Goal: Task Accomplishment & Management: Use online tool/utility

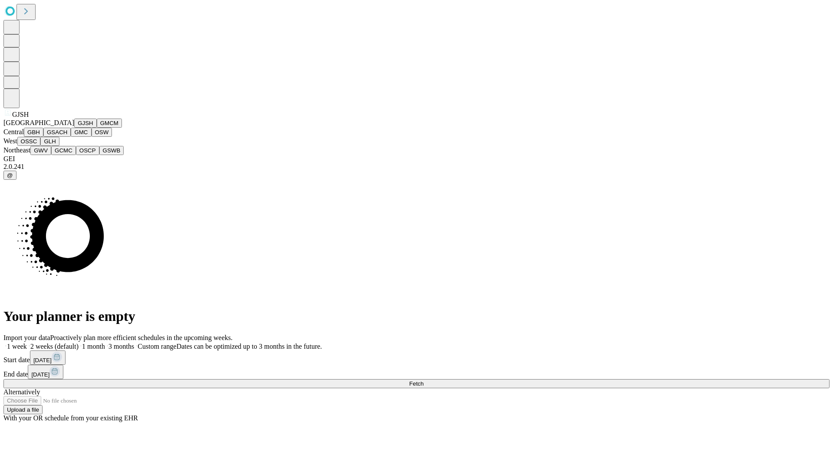
click at [74, 128] on button "GJSH" at bounding box center [85, 122] width 23 height 9
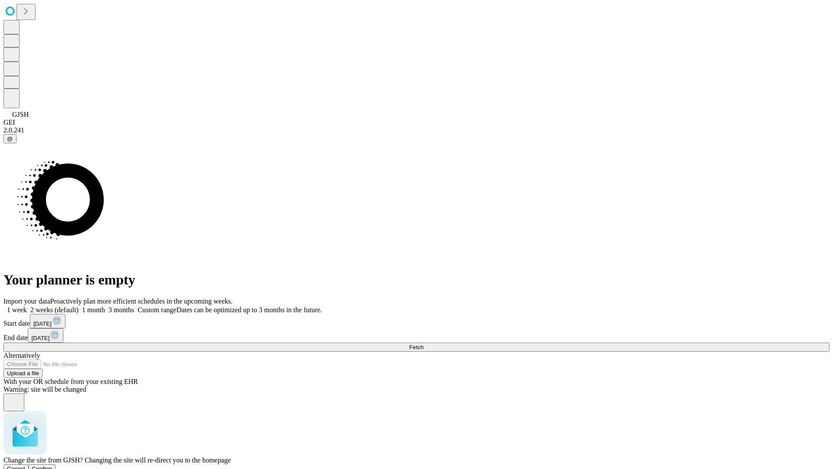
click at [53, 465] on span "Confirm" at bounding box center [42, 468] width 20 height 7
click at [79, 306] on label "2 weeks (default)" at bounding box center [53, 309] width 52 height 7
click at [424, 344] on span "Fetch" at bounding box center [416, 347] width 14 height 7
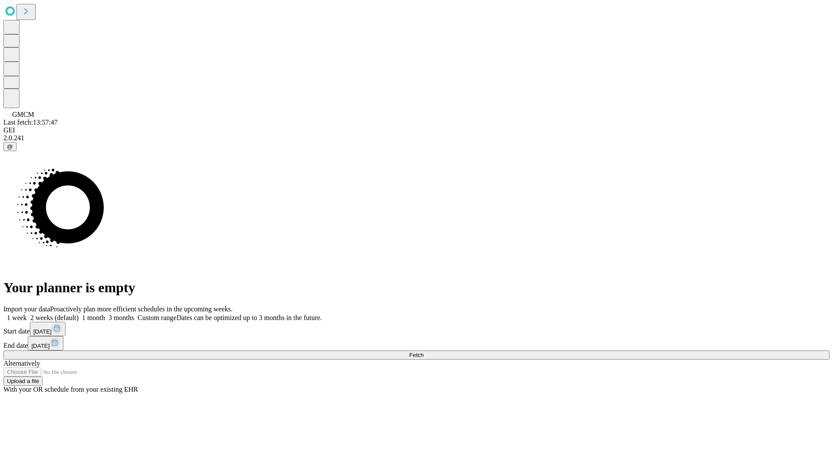
click at [79, 314] on label "2 weeks (default)" at bounding box center [53, 317] width 52 height 7
click at [424, 351] on span "Fetch" at bounding box center [416, 354] width 14 height 7
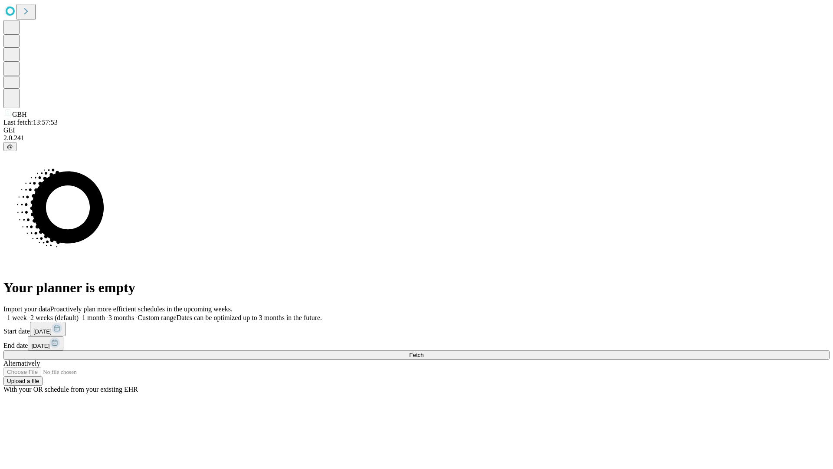
click at [79, 314] on label "2 weeks (default)" at bounding box center [53, 317] width 52 height 7
click at [424, 351] on span "Fetch" at bounding box center [416, 354] width 14 height 7
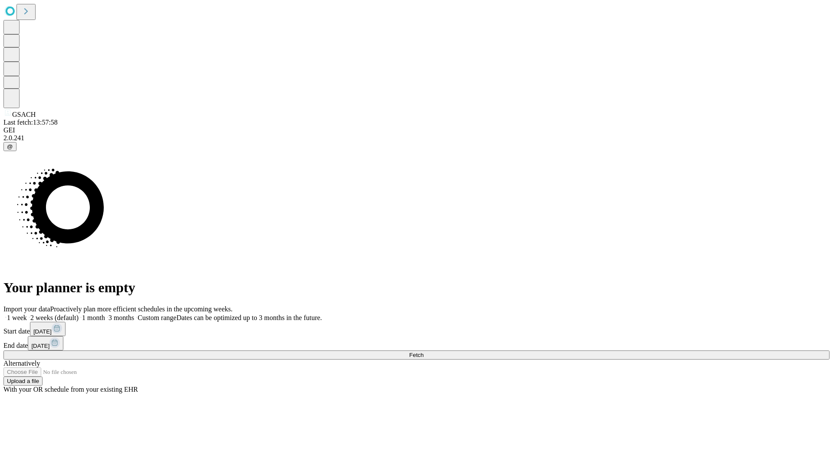
click at [424, 351] on span "Fetch" at bounding box center [416, 354] width 14 height 7
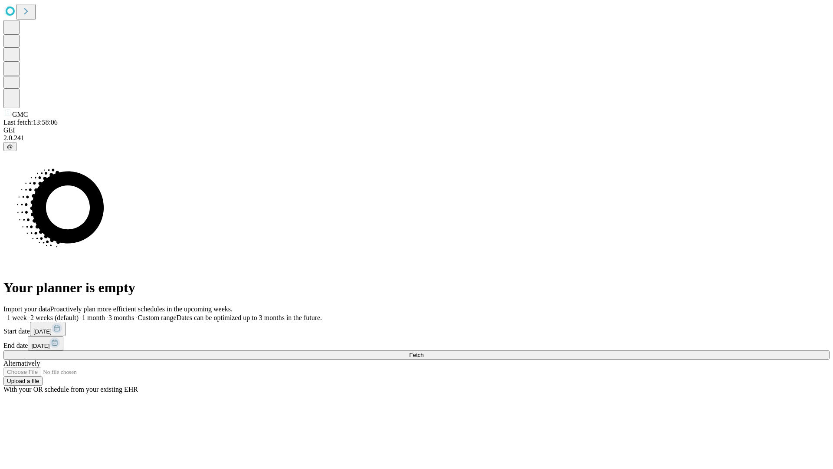
click at [79, 314] on label "2 weeks (default)" at bounding box center [53, 317] width 52 height 7
click at [424, 351] on span "Fetch" at bounding box center [416, 354] width 14 height 7
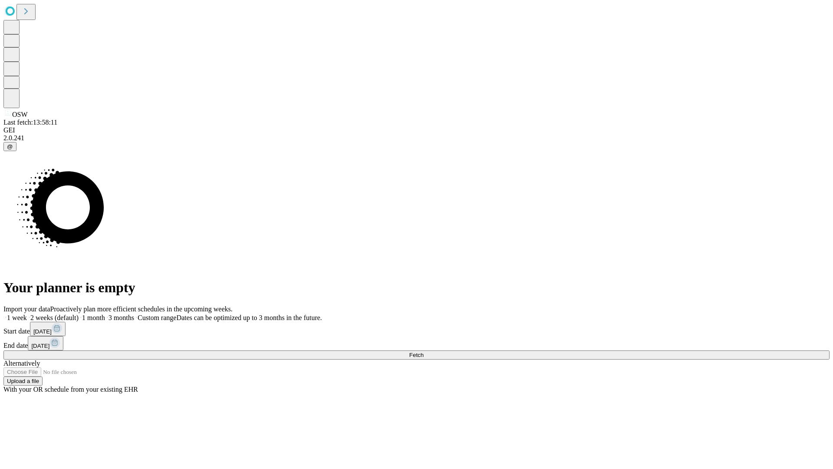
click at [79, 314] on label "2 weeks (default)" at bounding box center [53, 317] width 52 height 7
click at [424, 351] on span "Fetch" at bounding box center [416, 354] width 14 height 7
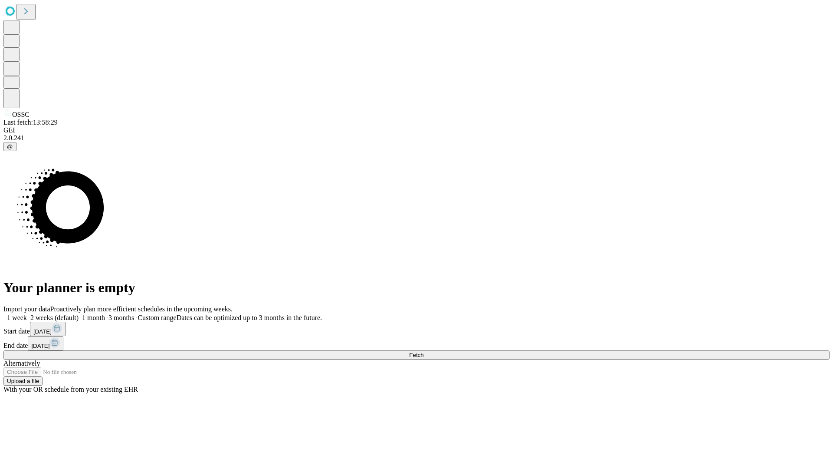
click at [79, 314] on label "2 weeks (default)" at bounding box center [53, 317] width 52 height 7
click at [424, 351] on span "Fetch" at bounding box center [416, 354] width 14 height 7
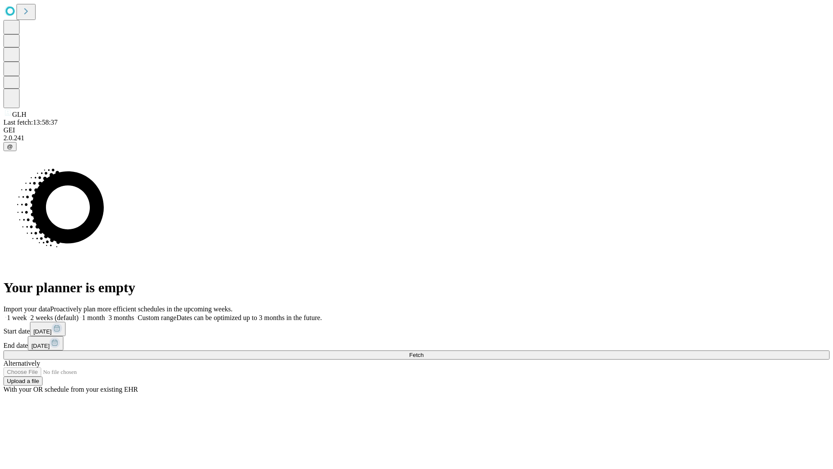
click at [79, 314] on label "2 weeks (default)" at bounding box center [53, 317] width 52 height 7
click at [424, 351] on span "Fetch" at bounding box center [416, 354] width 14 height 7
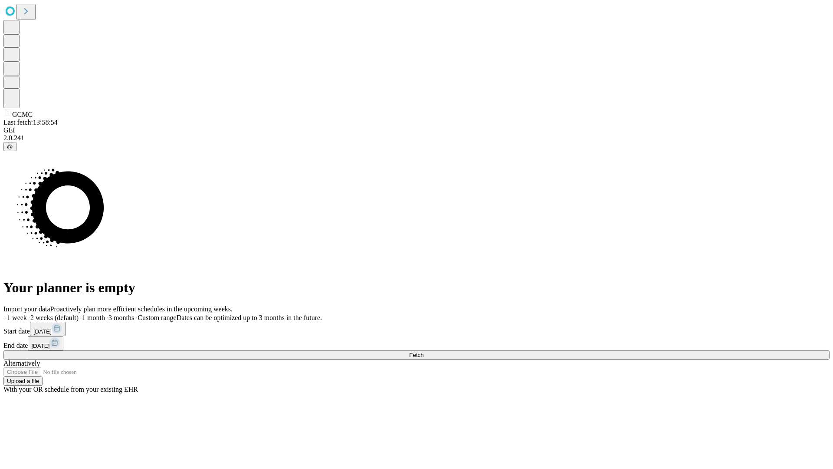
click at [79, 314] on label "2 weeks (default)" at bounding box center [53, 317] width 52 height 7
click at [424, 351] on span "Fetch" at bounding box center [416, 354] width 14 height 7
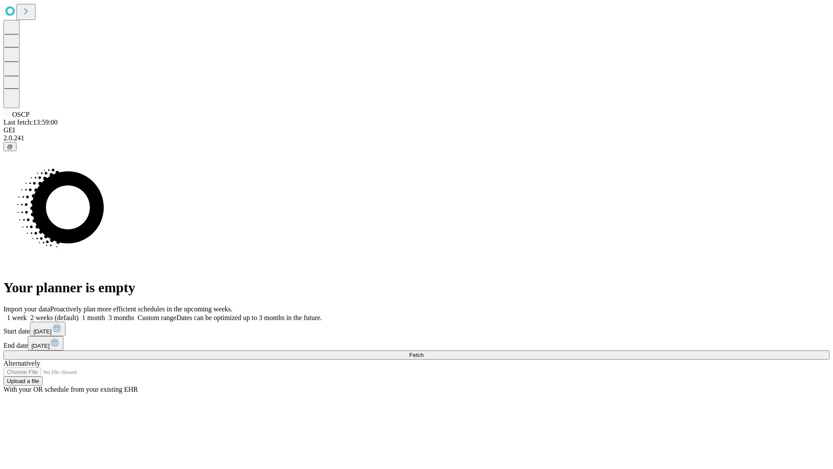
click at [79, 314] on label "2 weeks (default)" at bounding box center [53, 317] width 52 height 7
click at [424, 351] on span "Fetch" at bounding box center [416, 354] width 14 height 7
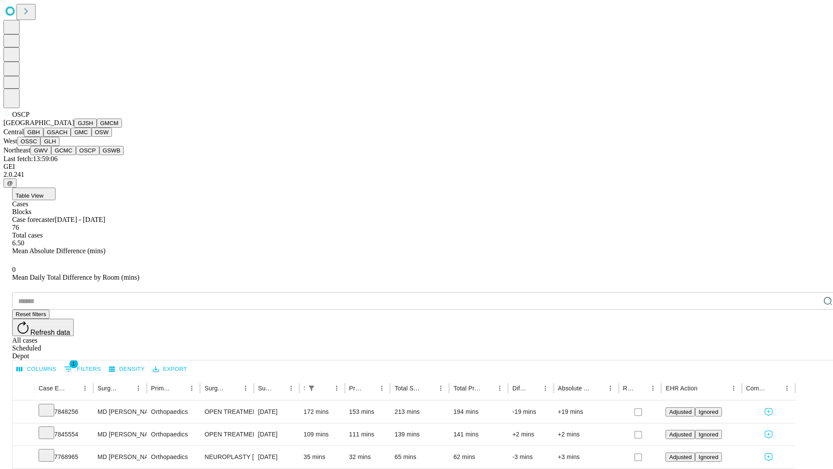
click at [99, 155] on button "GSWB" at bounding box center [111, 150] width 25 height 9
